Goal: Task Accomplishment & Management: Manage account settings

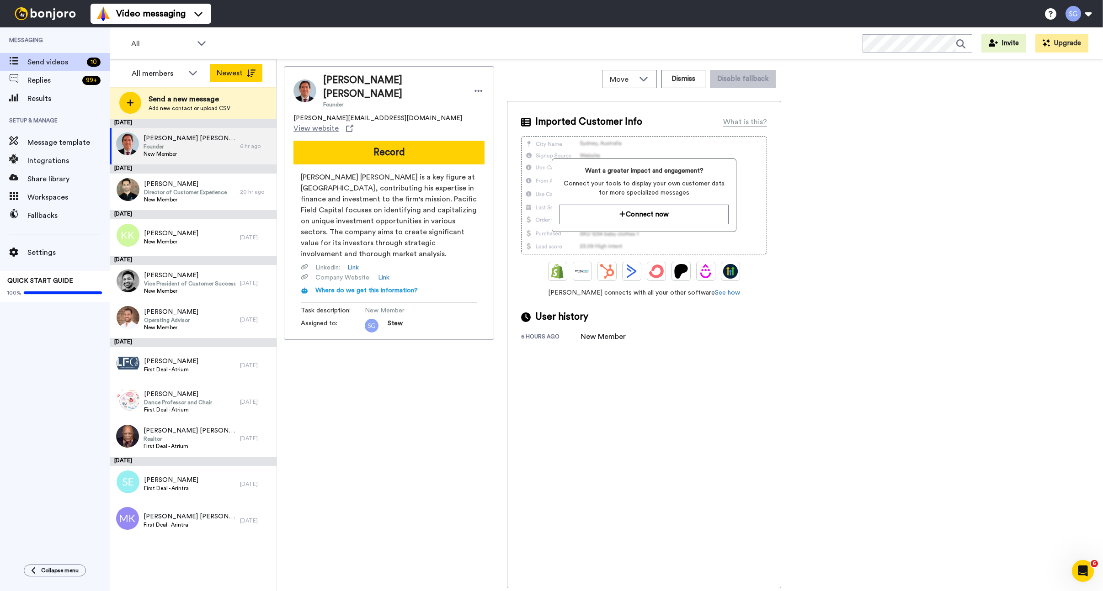
click at [232, 74] on button "Newest" at bounding box center [236, 73] width 53 height 18
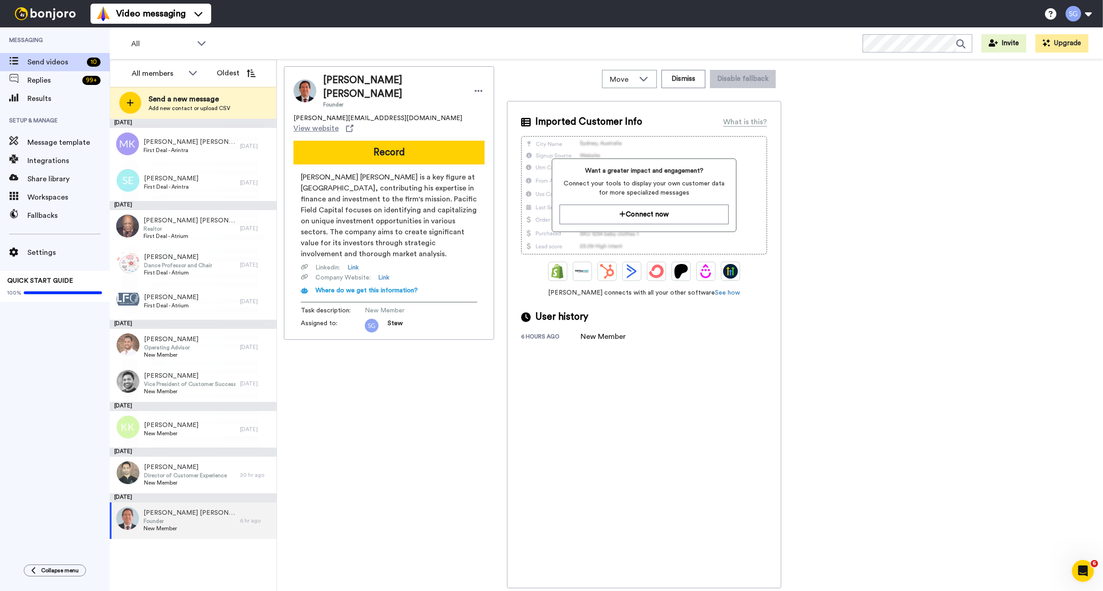
click at [232, 74] on button "Oldest" at bounding box center [236, 73] width 53 height 18
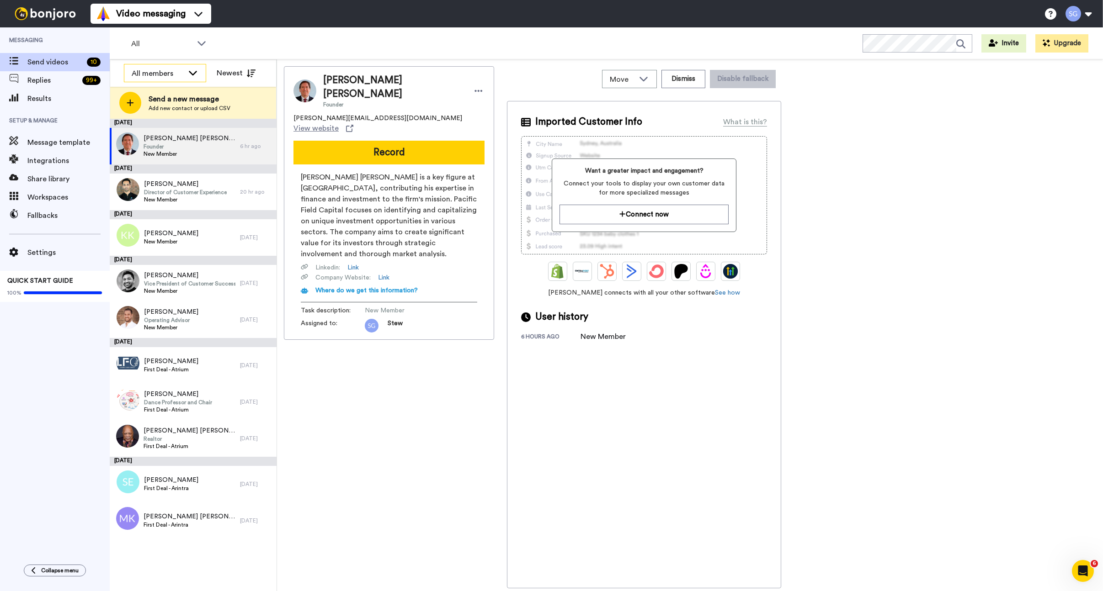
click at [194, 74] on icon at bounding box center [192, 72] width 11 height 9
click at [44, 95] on span "Results" at bounding box center [68, 98] width 82 height 11
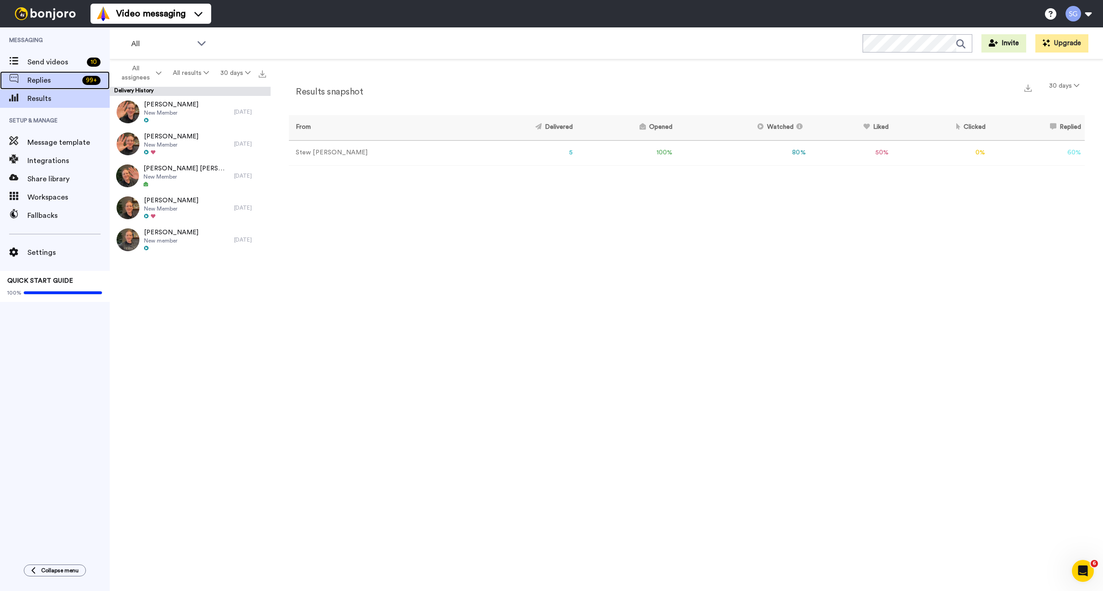
click at [43, 80] on span "Replies" at bounding box center [52, 80] width 51 height 11
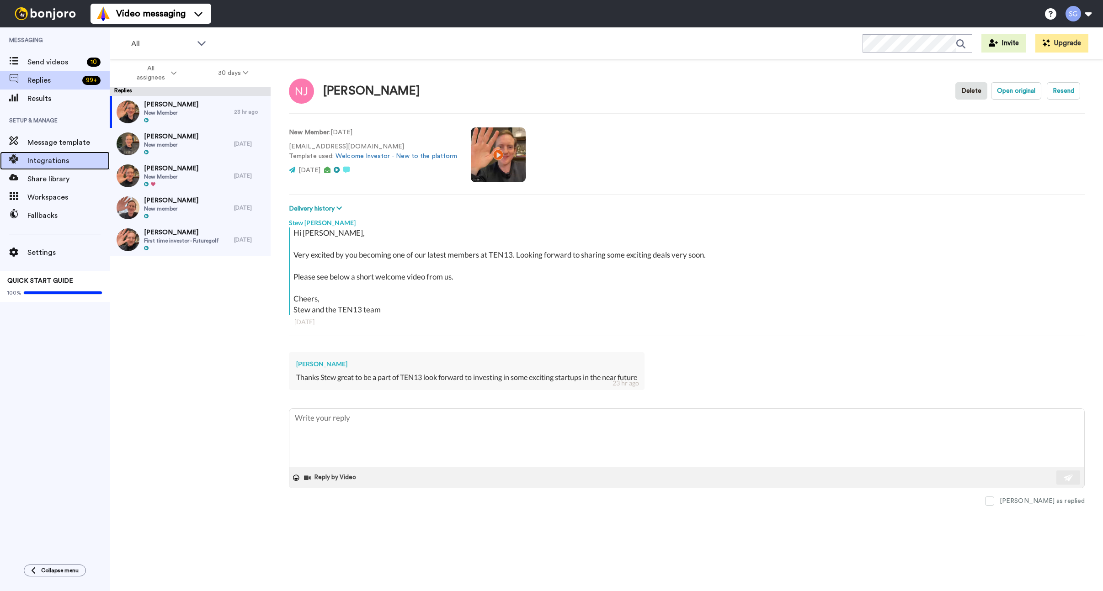
click at [58, 161] on span "Integrations" at bounding box center [68, 160] width 82 height 11
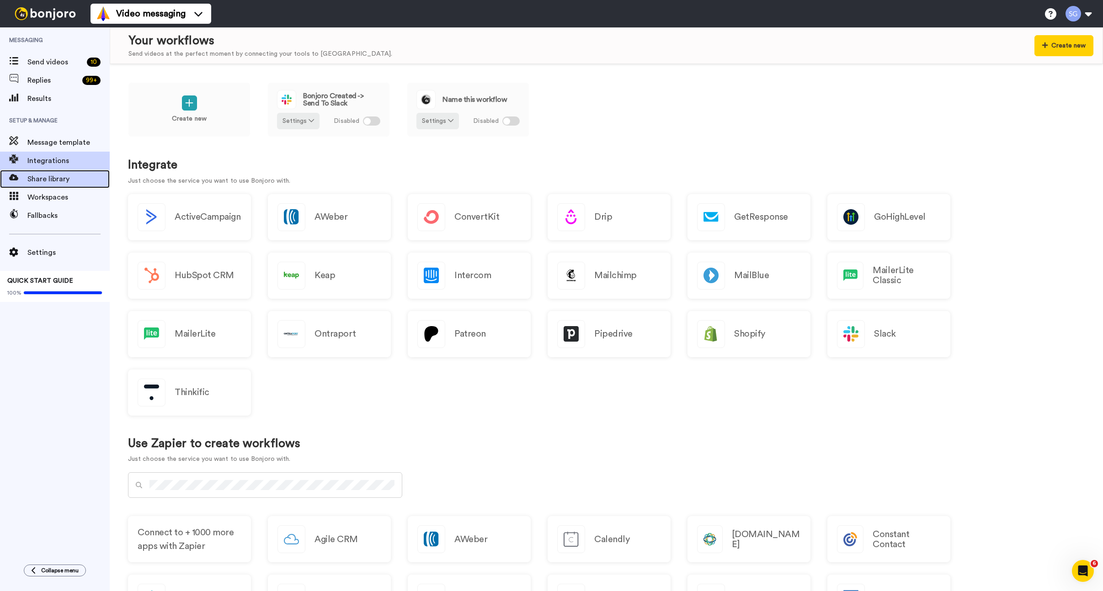
click at [62, 182] on span "Share library" at bounding box center [68, 179] width 82 height 11
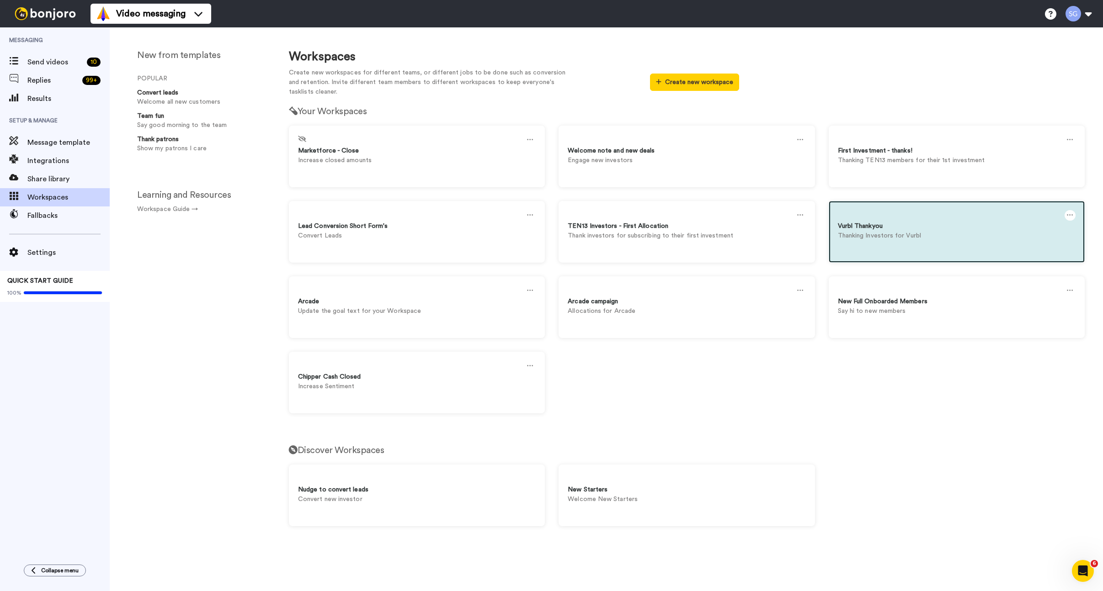
click at [1068, 218] on icon at bounding box center [1069, 215] width 6 height 10
click at [914, 239] on div "Delete" at bounding box center [892, 237] width 81 height 18
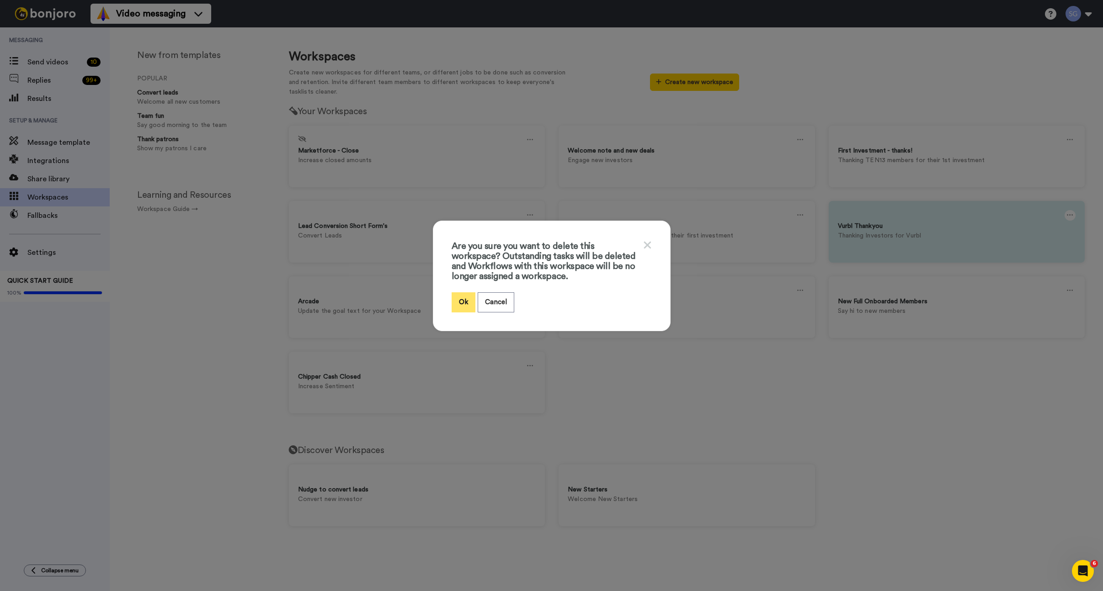
click at [470, 299] on button "Ok" at bounding box center [463, 302] width 24 height 20
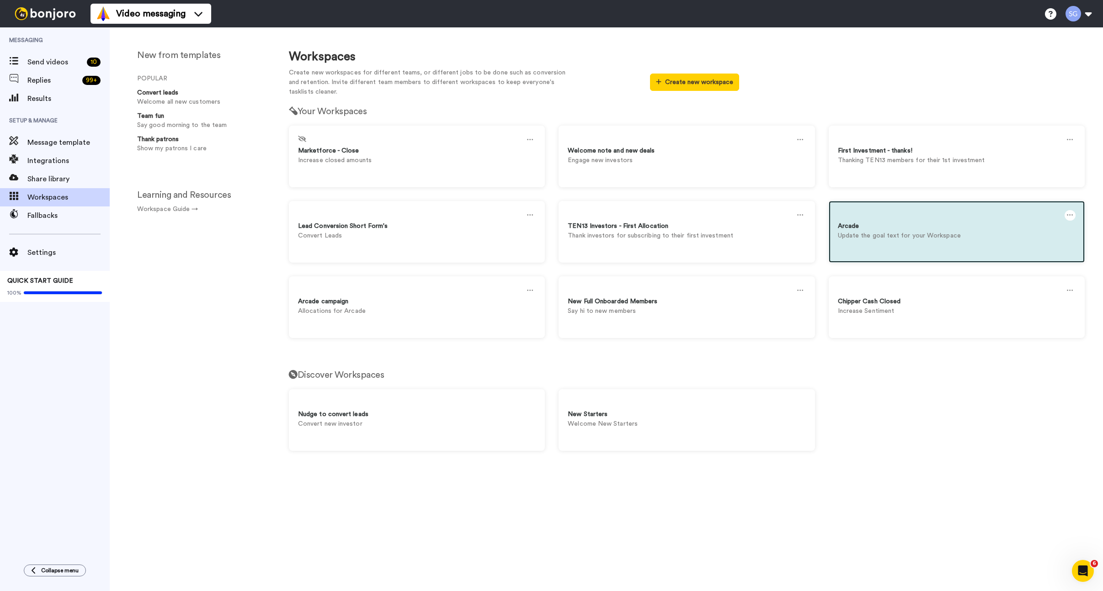
click at [1073, 213] on div at bounding box center [1069, 215] width 11 height 11
click at [1074, 214] on div at bounding box center [1069, 215] width 11 height 11
click at [1073, 214] on div at bounding box center [1069, 215] width 11 height 11
click at [1069, 215] on icon at bounding box center [1069, 215] width 6 height 10
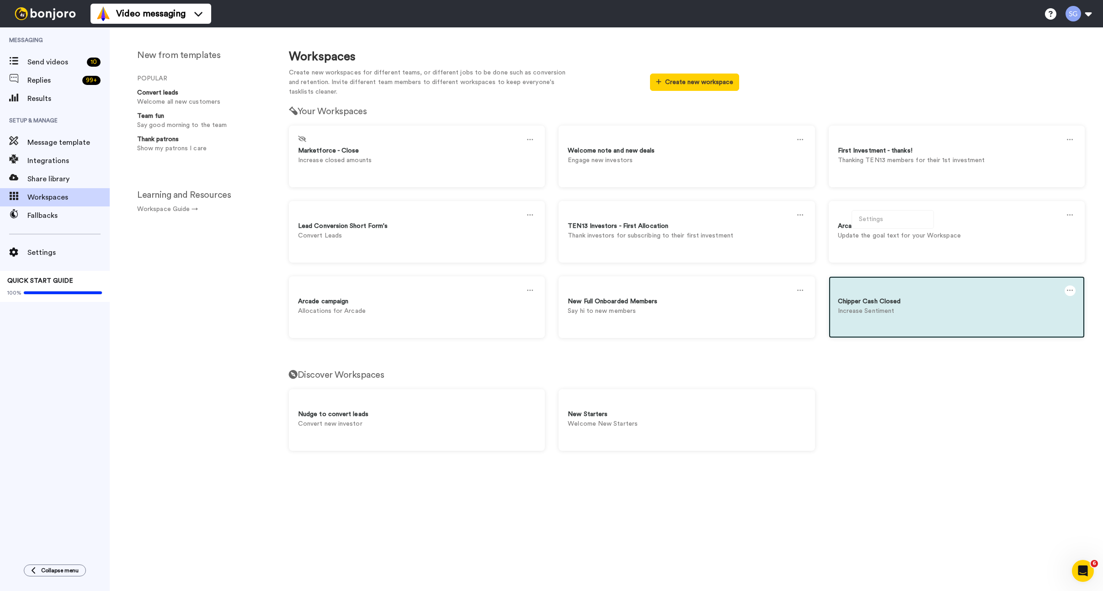
click at [1071, 302] on div "Chipper Cash Closed" at bounding box center [957, 302] width 238 height 10
click at [1070, 287] on icon at bounding box center [1069, 291] width 6 height 10
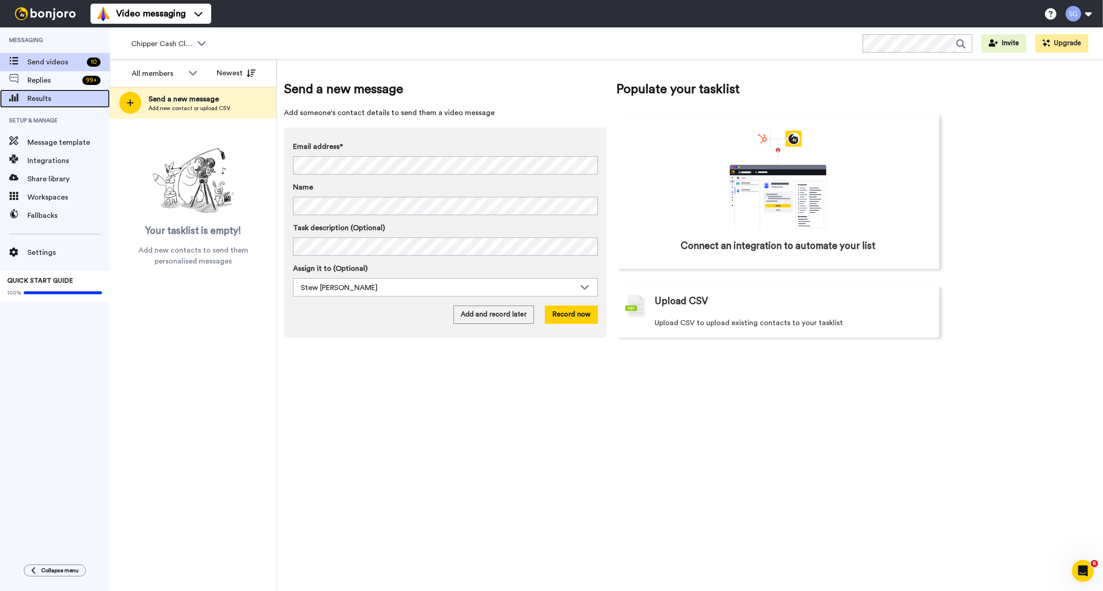
click at [56, 104] on span "Results" at bounding box center [68, 98] width 82 height 11
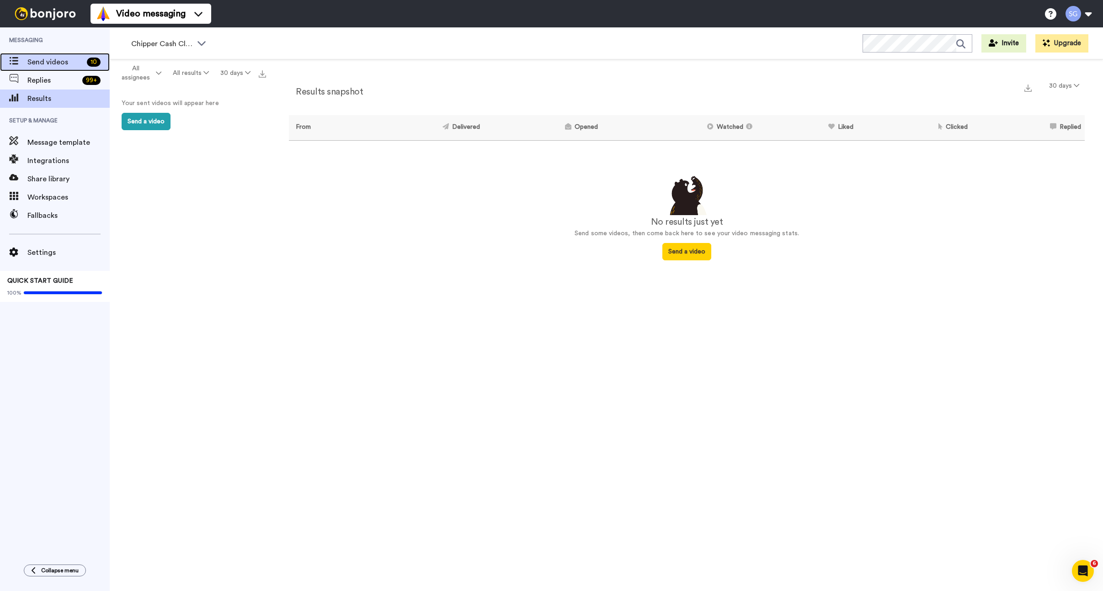
click at [37, 67] on span "Send videos" at bounding box center [55, 62] width 56 height 11
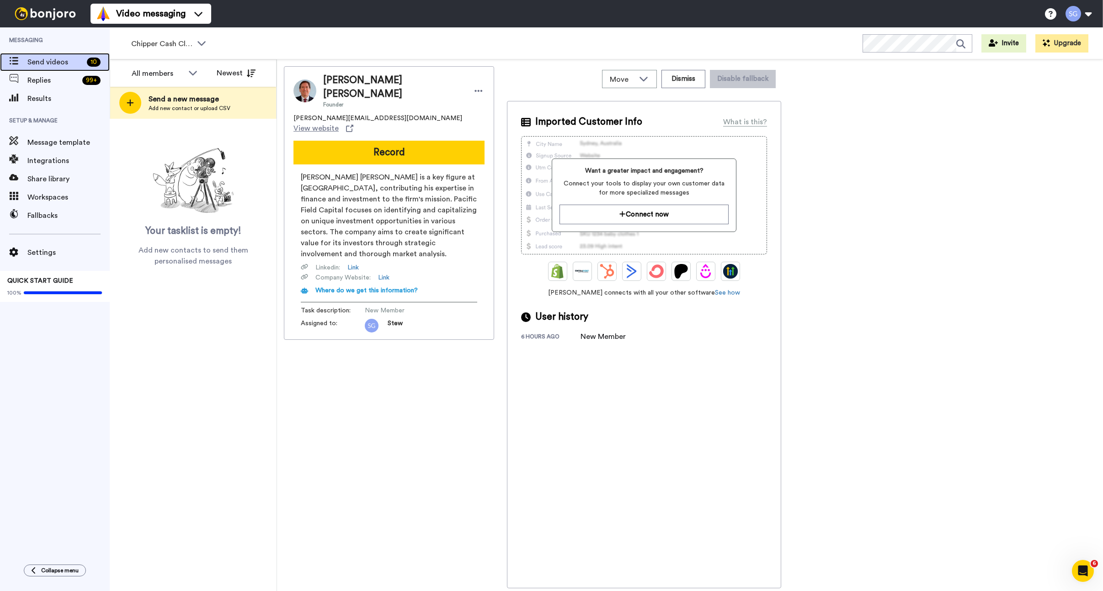
click at [48, 69] on div "Send videos 10" at bounding box center [55, 62] width 110 height 18
click at [230, 75] on button "Newest" at bounding box center [236, 73] width 53 height 18
click at [154, 69] on div "All members" at bounding box center [158, 73] width 52 height 11
click at [157, 119] on span "Stew [PERSON_NAME]" at bounding box center [165, 122] width 82 height 9
click at [46, 85] on span "Replies" at bounding box center [52, 80] width 51 height 11
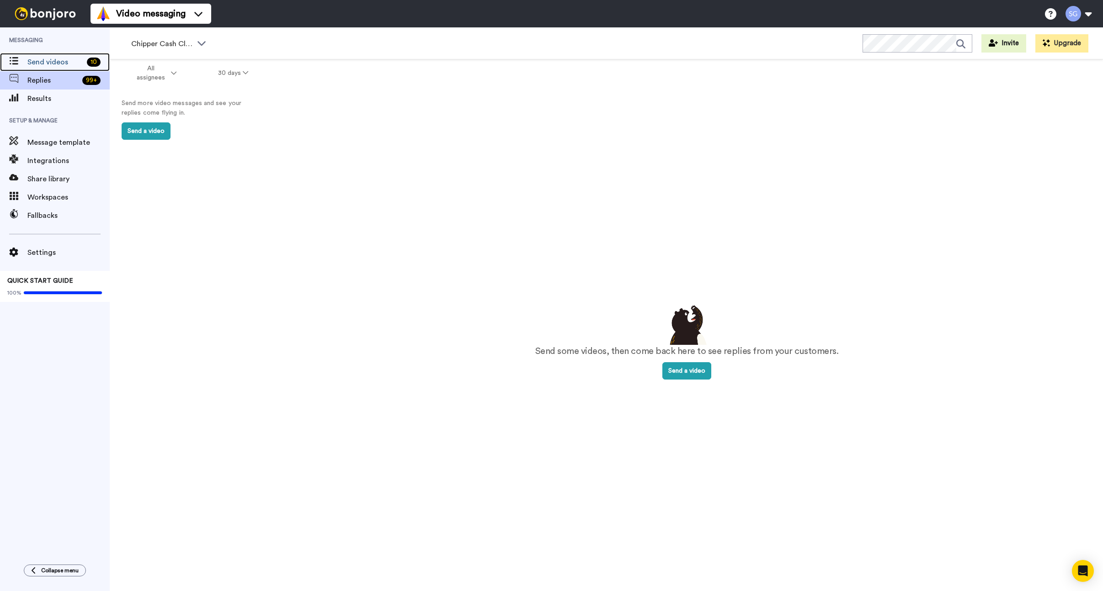
click at [47, 63] on span "Send videos" at bounding box center [55, 62] width 56 height 11
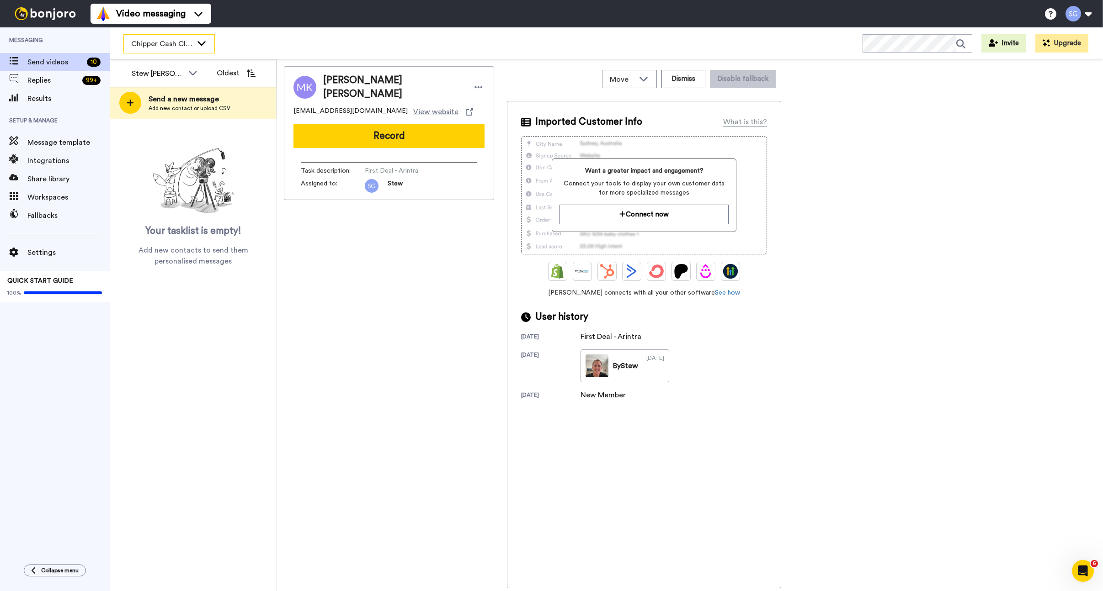
click at [207, 38] on icon at bounding box center [201, 42] width 11 height 9
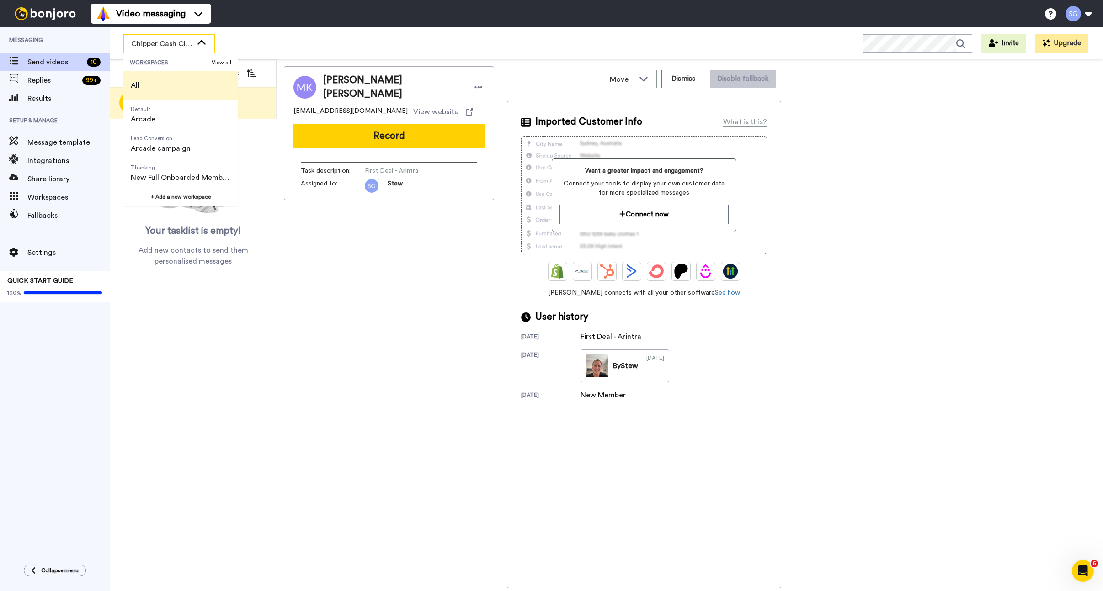
click at [166, 84] on li "All" at bounding box center [180, 85] width 114 height 29
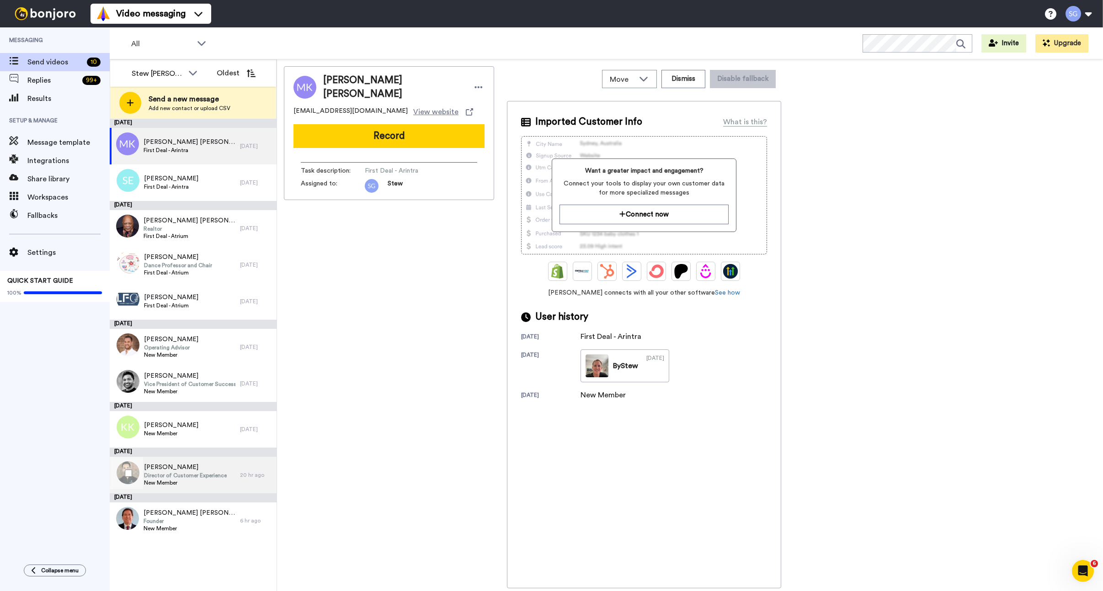
click at [201, 470] on span "Madhup Mudiraj" at bounding box center [185, 467] width 83 height 9
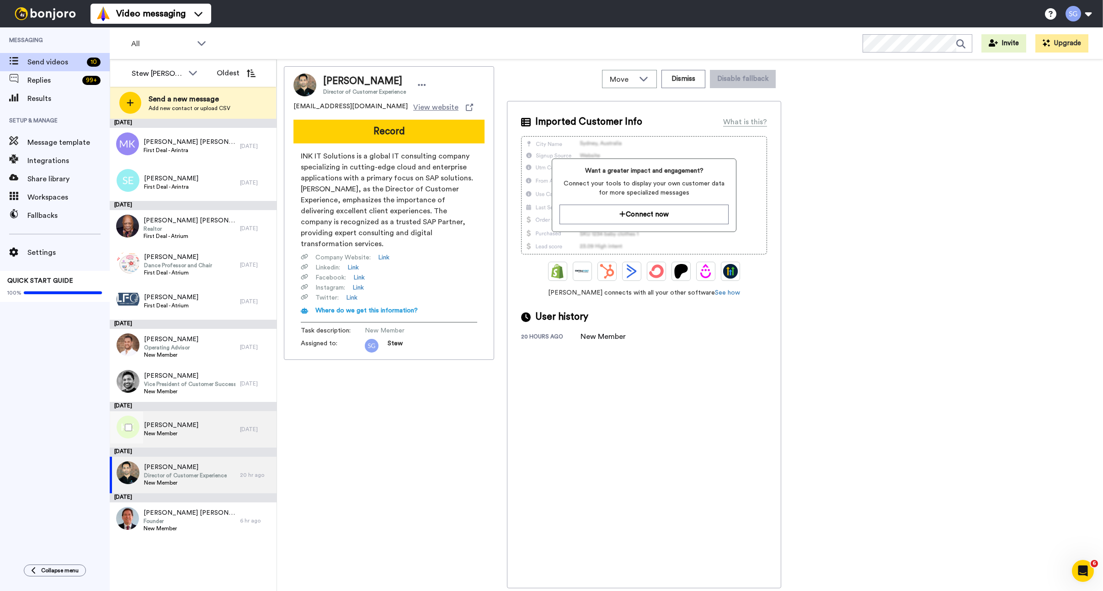
click at [195, 434] on div "Kaan Kural New Member" at bounding box center [175, 429] width 130 height 37
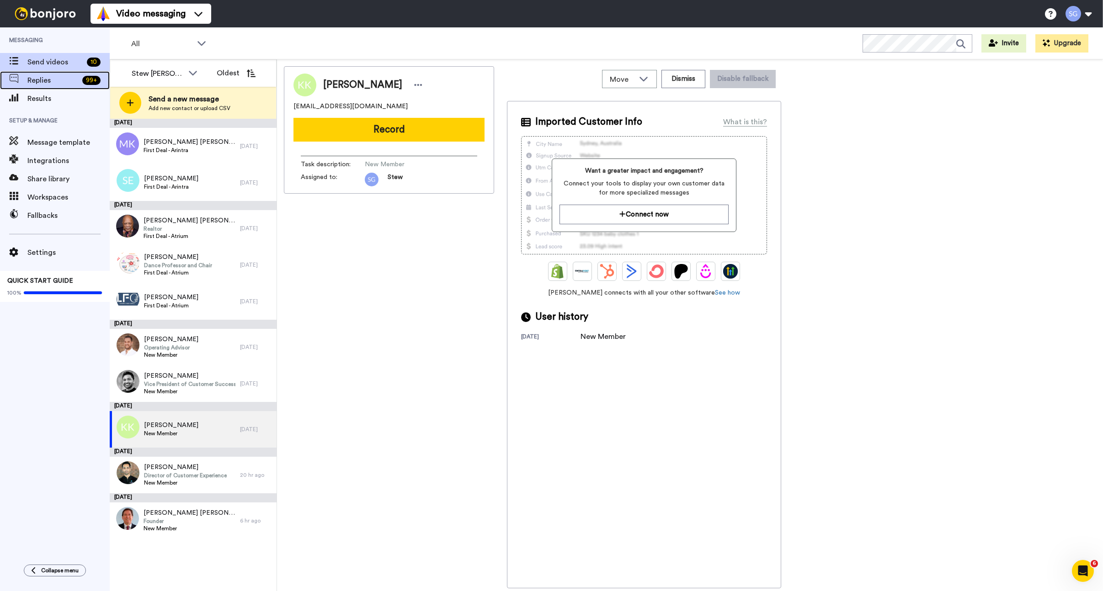
click at [39, 81] on span "Replies" at bounding box center [52, 80] width 51 height 11
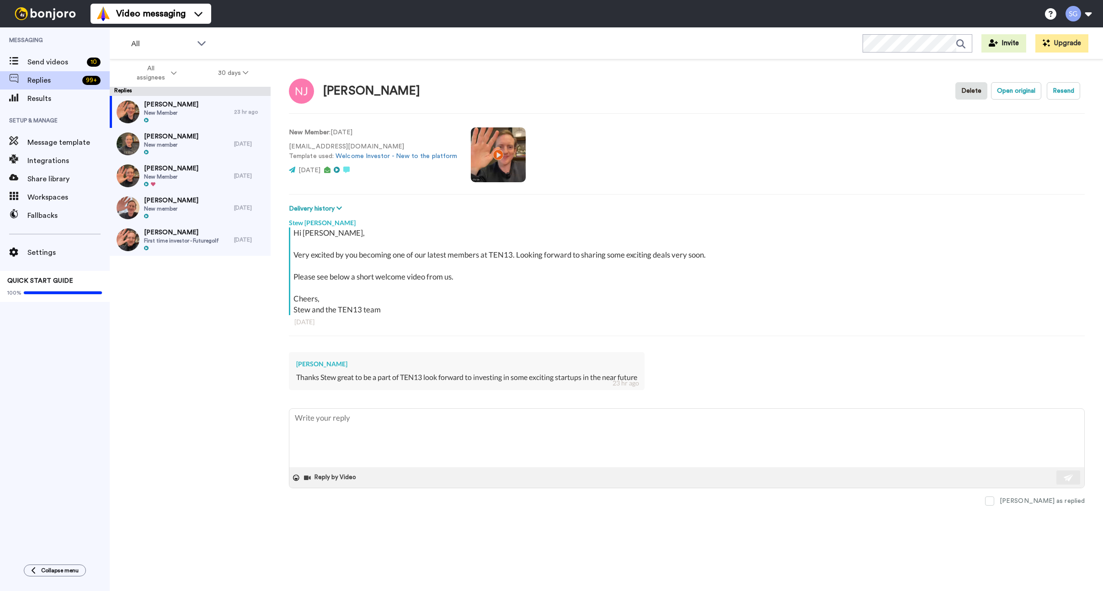
type textarea "x"
